Goal: Check status

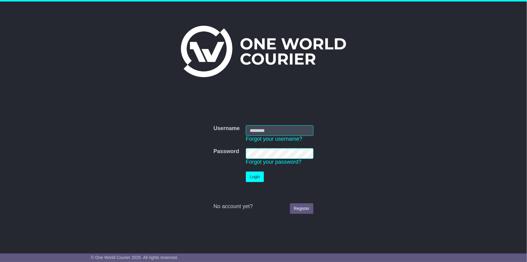
type input "**********"
click at [259, 175] on button "Login" at bounding box center [255, 176] width 18 height 11
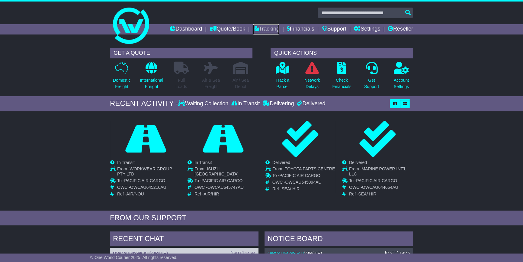
click at [259, 27] on link "Tracking" at bounding box center [266, 29] width 27 height 10
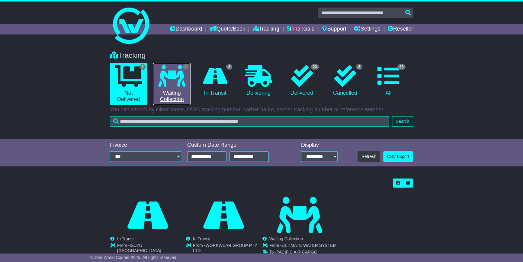
click at [178, 94] on link "1 Waiting Collection" at bounding box center [171, 84] width 37 height 42
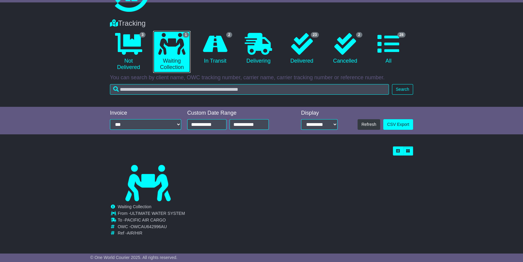
scroll to position [36, 0]
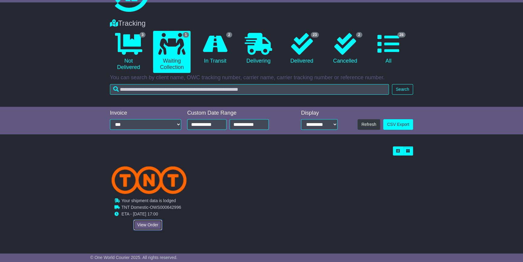
click at [142, 219] on link "View Order" at bounding box center [148, 224] width 29 height 11
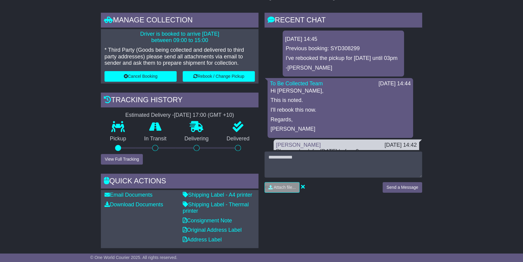
scroll to position [137, 0]
